Goal: Task Accomplishment & Management: Manage account settings

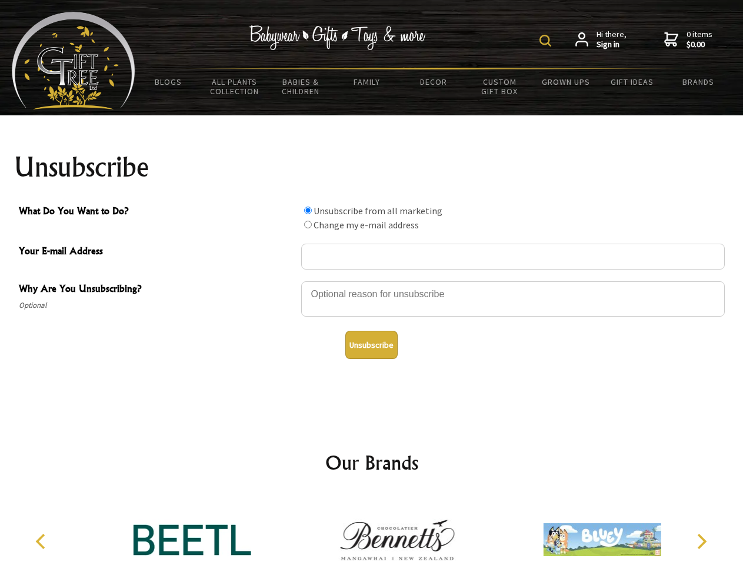
click at [547, 41] on img at bounding box center [546, 41] width 12 height 12
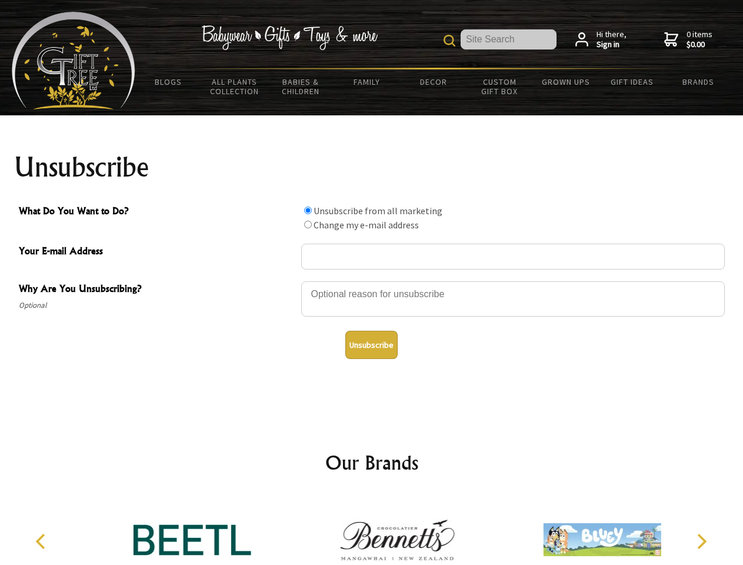
click at [372, 281] on div at bounding box center [513, 300] width 424 height 41
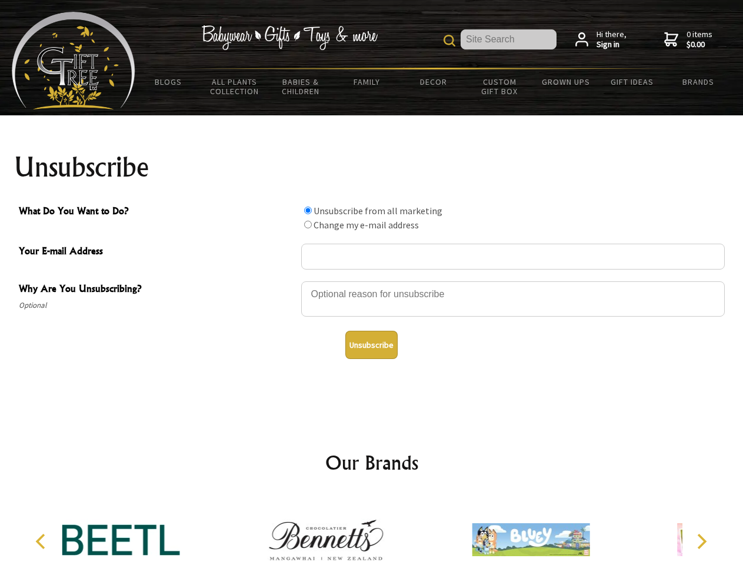
click at [308, 210] on input "What Do You Want to Do?" at bounding box center [308, 211] width 8 height 8
click at [308, 224] on input "What Do You Want to Do?" at bounding box center [308, 225] width 8 height 8
radio input "true"
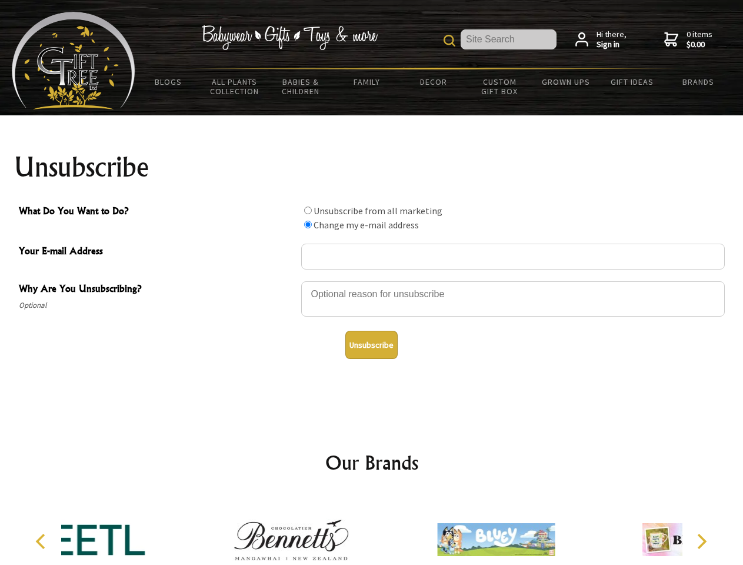
click at [371, 345] on button "Unsubscribe" at bounding box center [371, 345] width 52 height 28
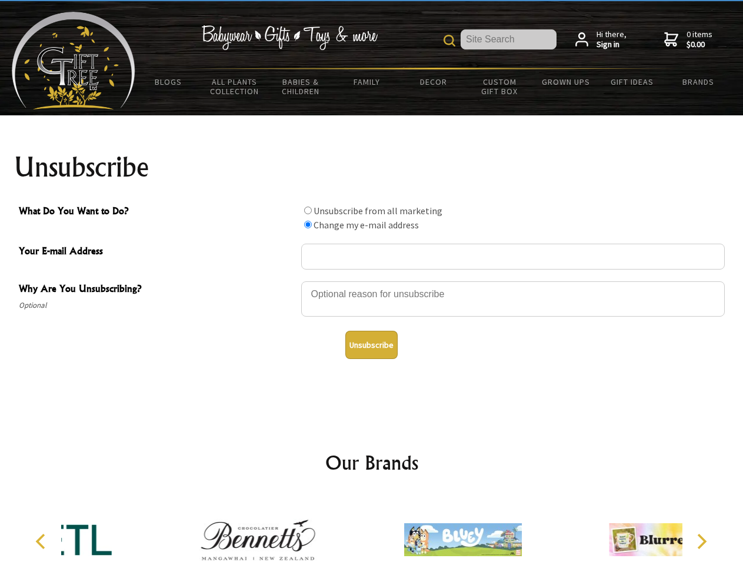
click at [372, 530] on div at bounding box center [463, 541] width 205 height 92
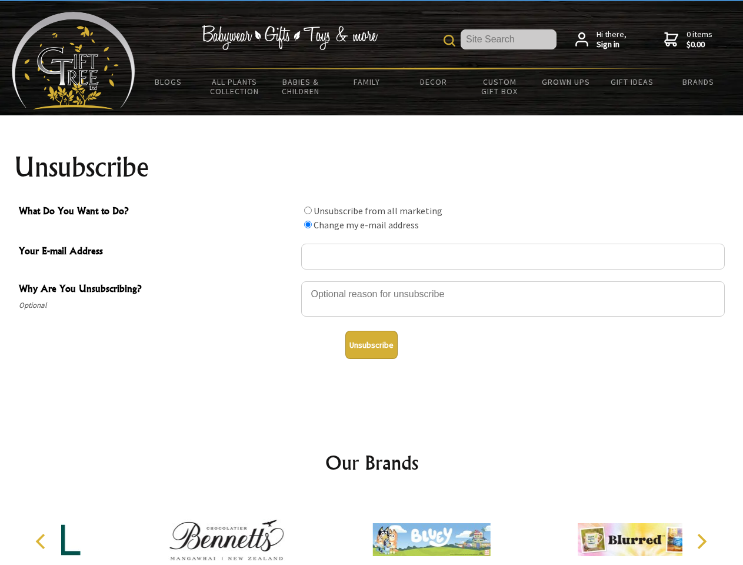
click at [42, 541] on icon "Previous" at bounding box center [41, 541] width 15 height 15
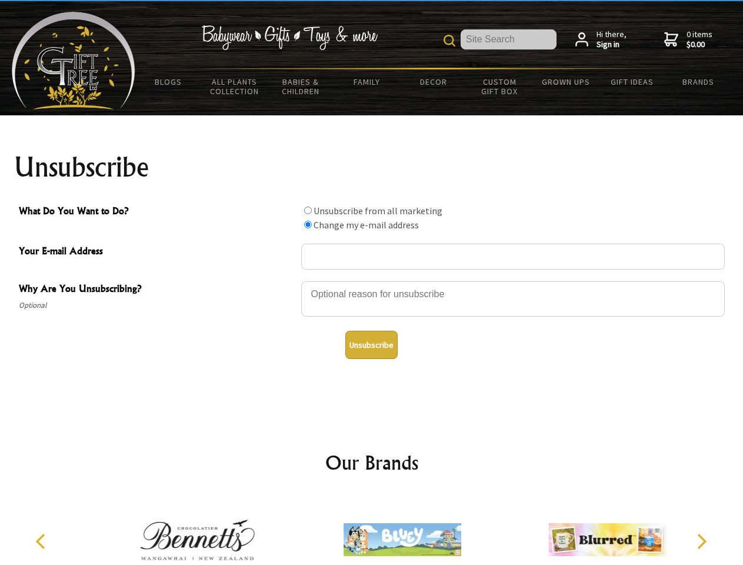
click at [701, 541] on icon "Next" at bounding box center [700, 541] width 15 height 15
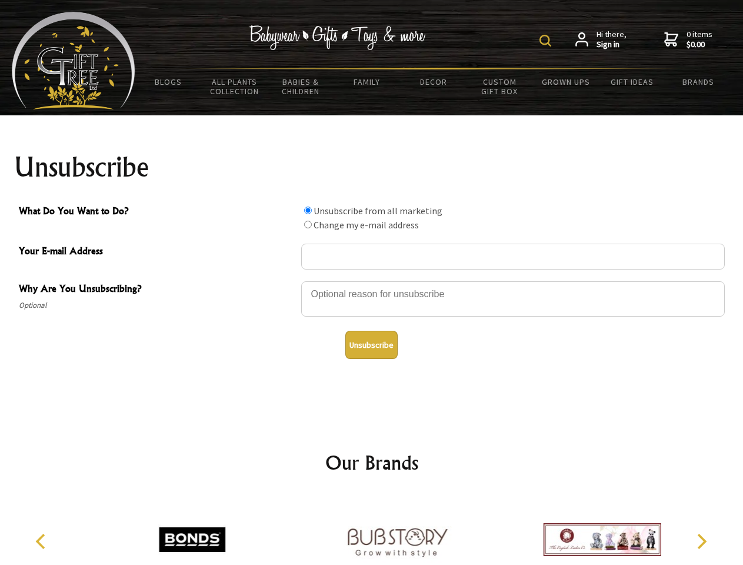
click at [547, 41] on img at bounding box center [546, 41] width 12 height 12
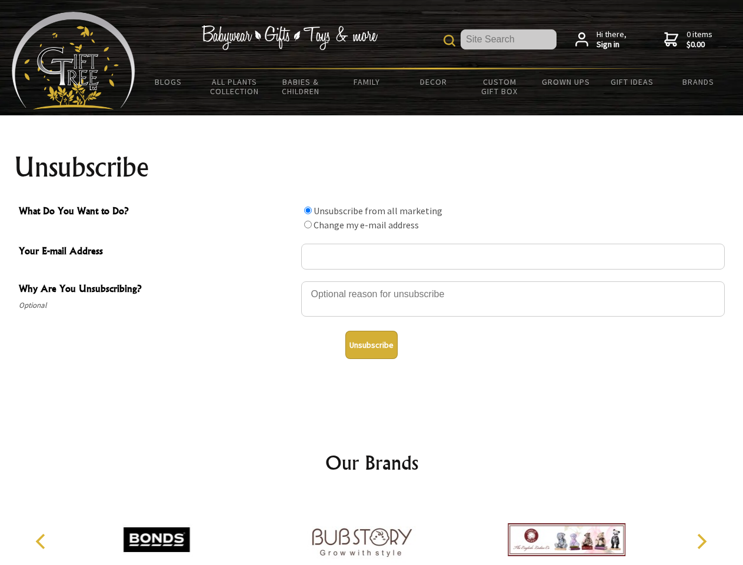
click at [372, 281] on div at bounding box center [513, 300] width 424 height 41
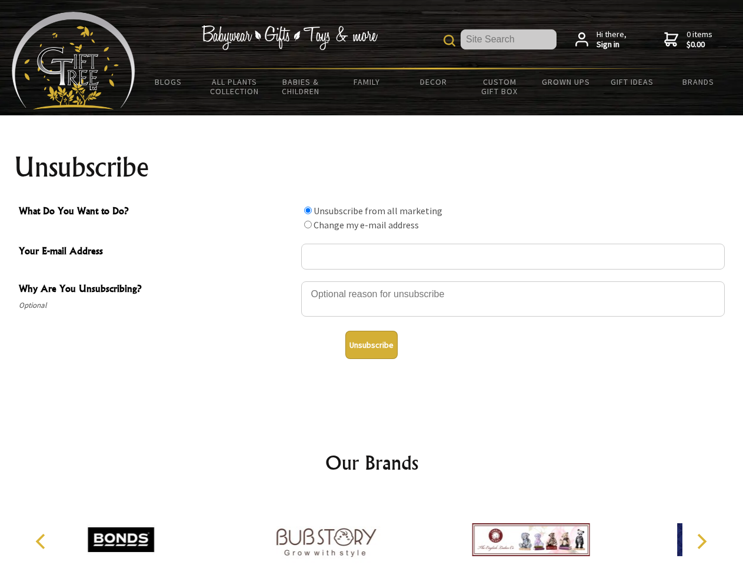
click at [308, 210] on input "What Do You Want to Do?" at bounding box center [308, 211] width 8 height 8
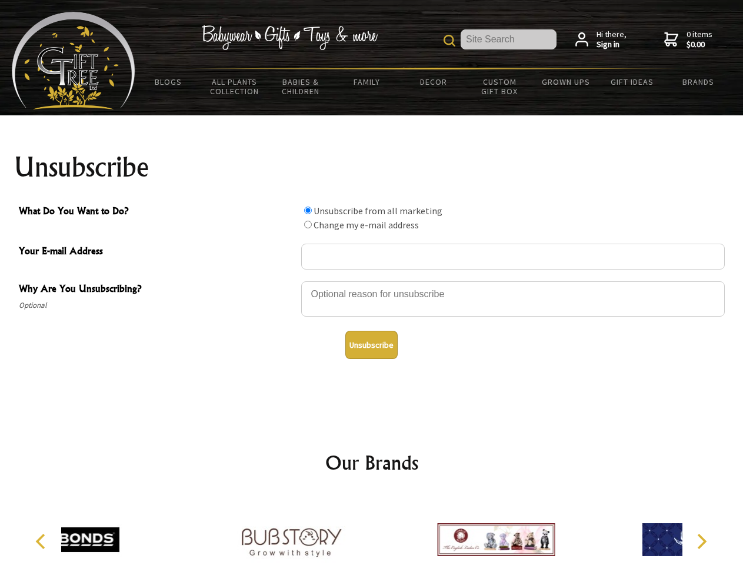
click at [308, 224] on input "What Do You Want to Do?" at bounding box center [308, 225] width 8 height 8
radio input "true"
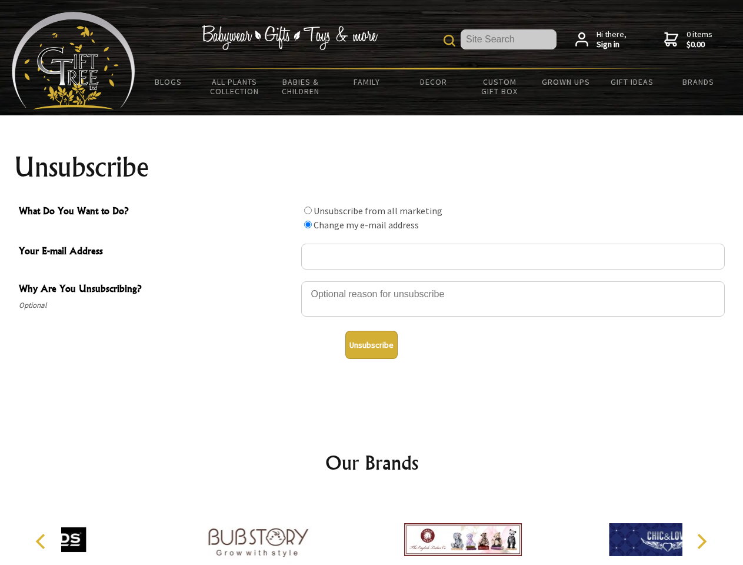
click at [371, 345] on button "Unsubscribe" at bounding box center [371, 345] width 52 height 28
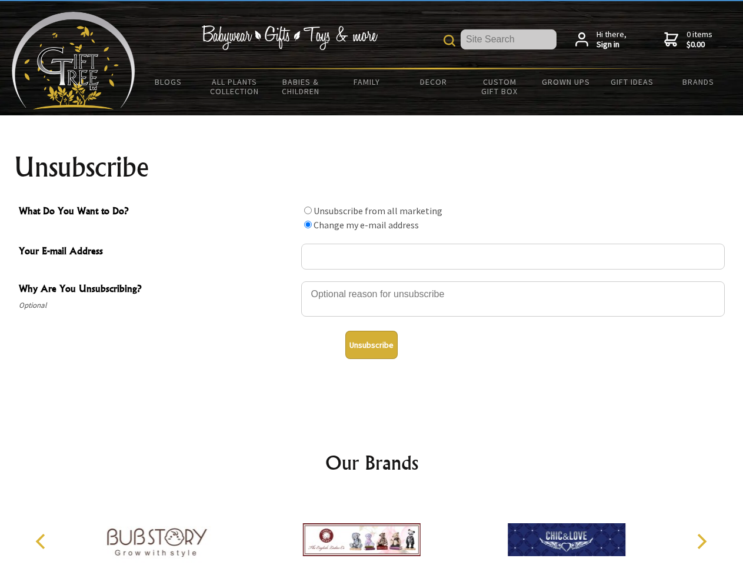
click at [372, 530] on img at bounding box center [362, 539] width 118 height 88
click at [42, 541] on icon "Previous" at bounding box center [41, 541] width 15 height 15
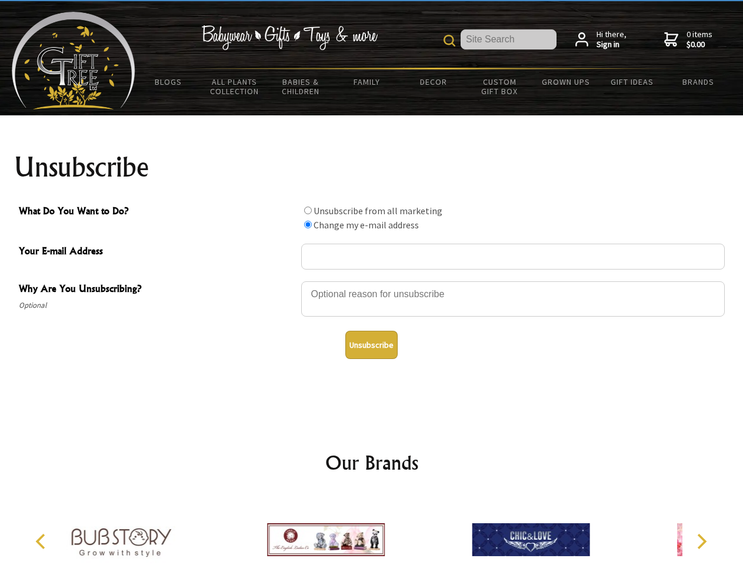
click at [701, 541] on icon "Next" at bounding box center [700, 541] width 15 height 15
